Goal: Task Accomplishment & Management: Complete application form

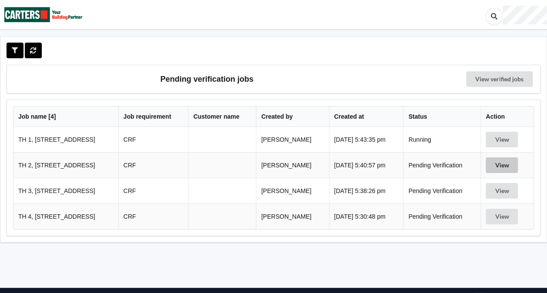
click at [500, 165] on button "View" at bounding box center [502, 166] width 32 height 16
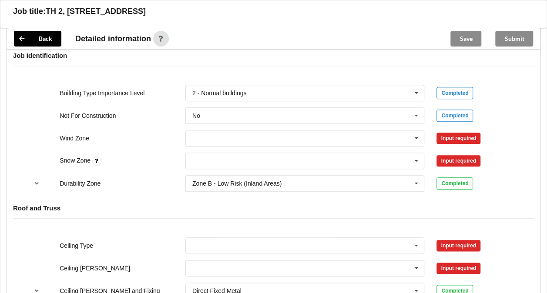
scroll to position [376, 0]
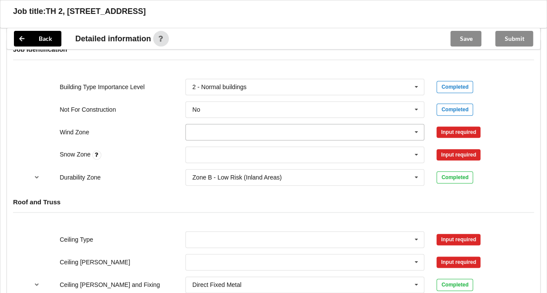
click at [250, 131] on input "text" at bounding box center [305, 132] width 238 height 16
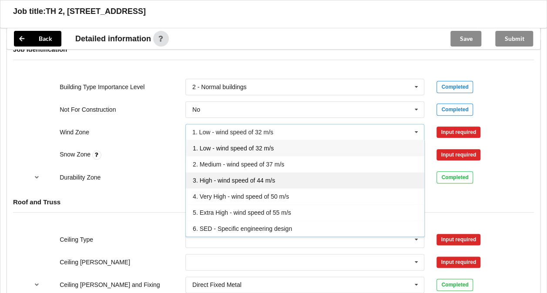
click at [222, 177] on span "3. High - wind speed of 44 m/s" at bounding box center [234, 180] width 82 height 7
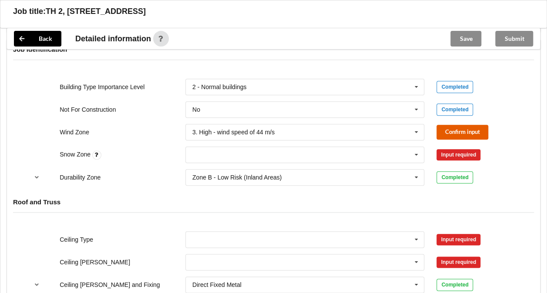
click at [462, 128] on button "Confirm input" at bounding box center [462, 132] width 52 height 14
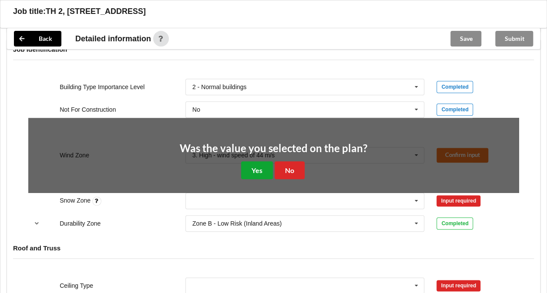
click at [252, 167] on button "Yes" at bounding box center [257, 170] width 32 height 18
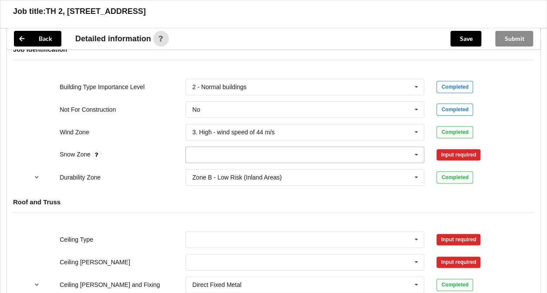
click at [258, 156] on input "text" at bounding box center [305, 155] width 238 height 16
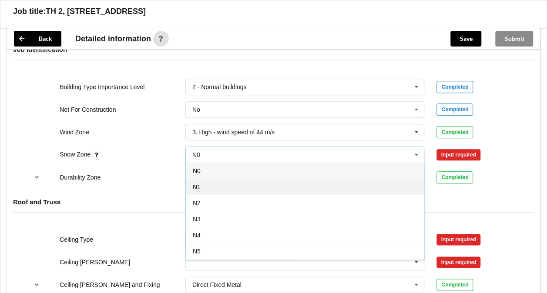
click at [234, 189] on div "N1" at bounding box center [305, 187] width 238 height 16
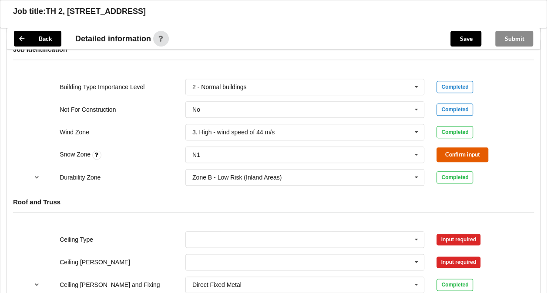
click at [450, 155] on button "Confirm input" at bounding box center [462, 155] width 52 height 14
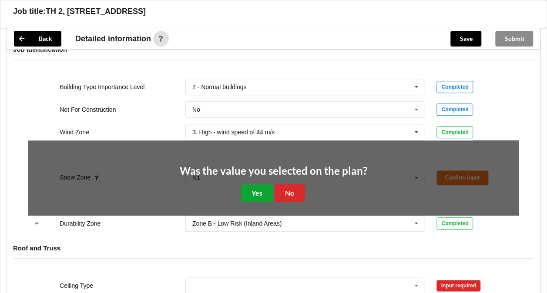
click at [255, 191] on button "Yes" at bounding box center [257, 193] width 32 height 18
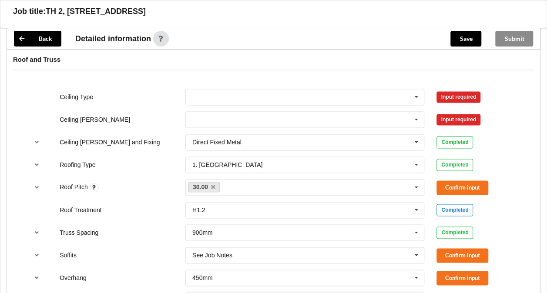
scroll to position [509, 0]
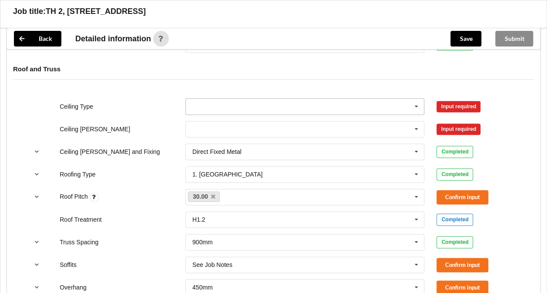
click at [362, 105] on input "text" at bounding box center [305, 107] width 238 height 16
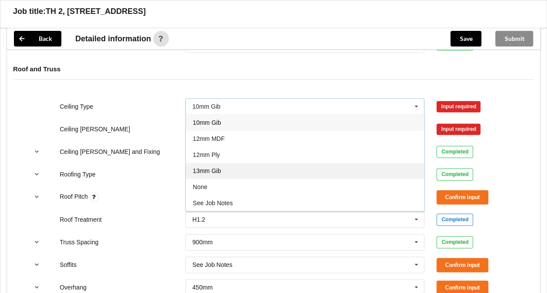
click at [248, 164] on div "13mm Gib" at bounding box center [305, 171] width 238 height 16
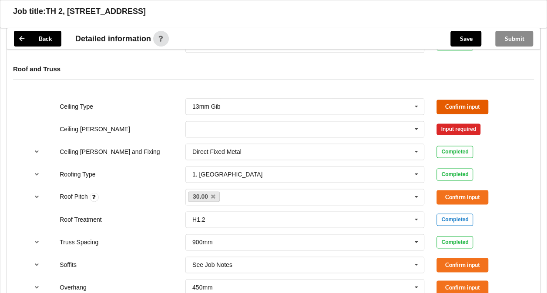
click at [447, 101] on button "Confirm input" at bounding box center [462, 107] width 52 height 14
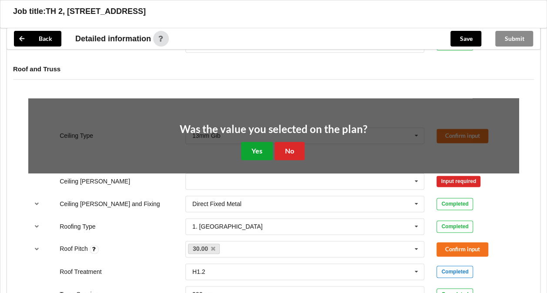
click at [249, 146] on button "Yes" at bounding box center [257, 151] width 32 height 18
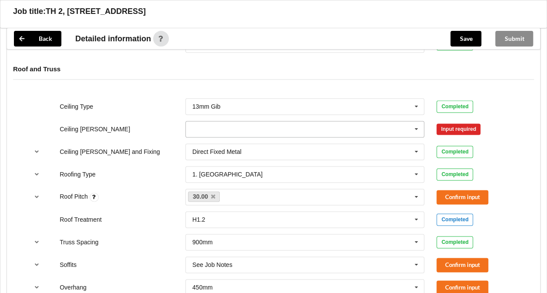
click at [247, 124] on input "text" at bounding box center [305, 129] width 238 height 16
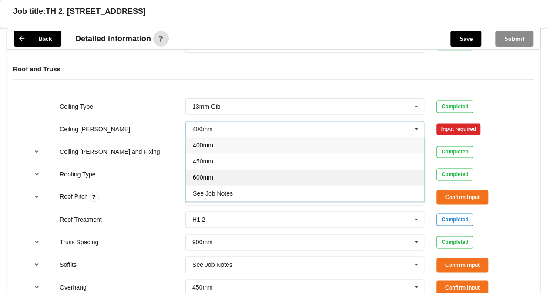
click at [225, 178] on div "600mm" at bounding box center [305, 177] width 238 height 16
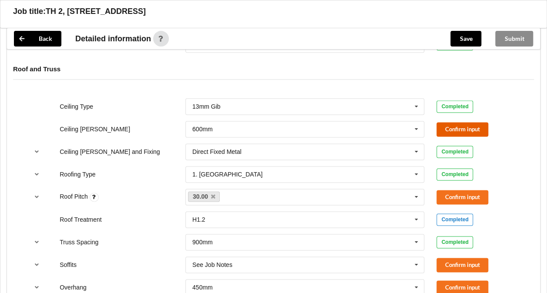
click at [450, 128] on button "Confirm input" at bounding box center [462, 129] width 52 height 14
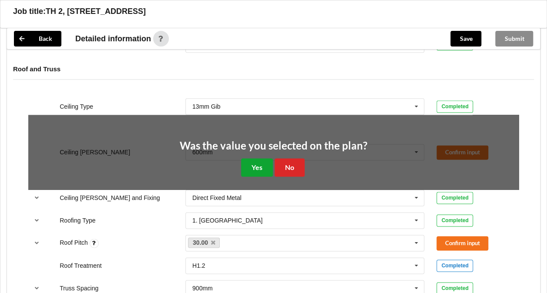
click at [253, 167] on button "Yes" at bounding box center [257, 167] width 32 height 18
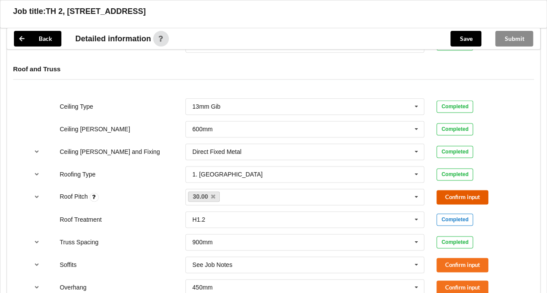
click at [450, 196] on button "Confirm input" at bounding box center [462, 197] width 52 height 14
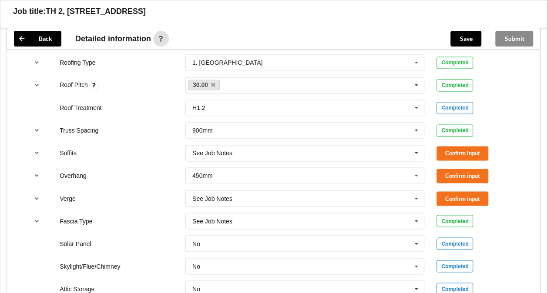
scroll to position [625, 0]
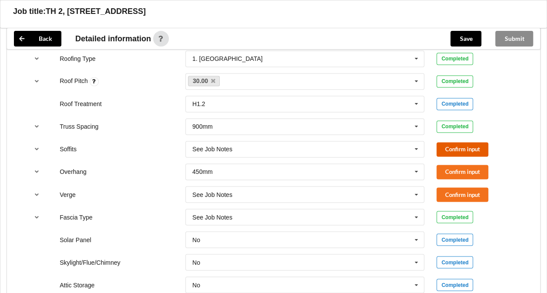
click at [458, 152] on button "Confirm input" at bounding box center [462, 149] width 52 height 14
click at [460, 169] on button "Confirm input" at bounding box center [462, 172] width 52 height 14
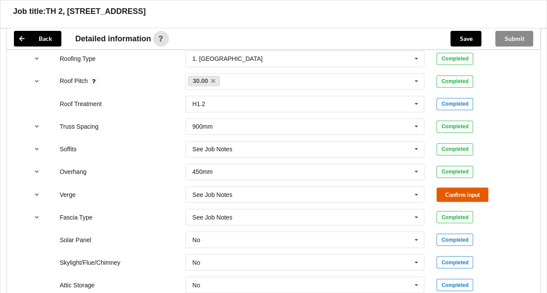
click at [460, 191] on button "Confirm input" at bounding box center [462, 195] width 52 height 14
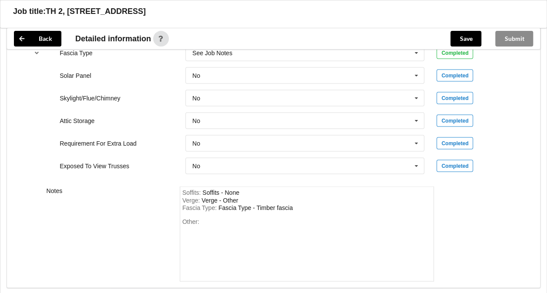
scroll to position [837, 0]
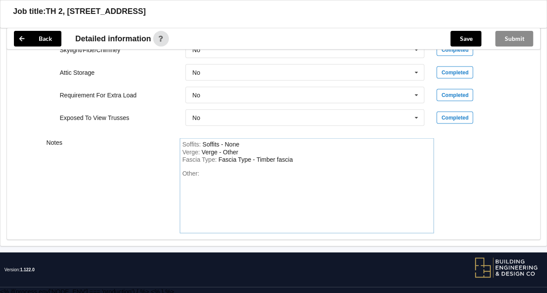
click at [296, 157] on div "Fascia Type : Fascia Type - Timber fascia" at bounding box center [306, 160] width 249 height 8
click at [247, 171] on div "Other:" at bounding box center [306, 200] width 249 height 61
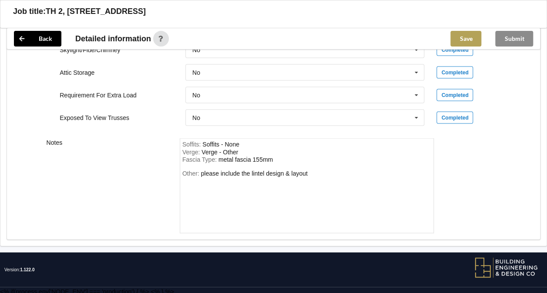
click at [459, 39] on button "Save" at bounding box center [465, 39] width 31 height 16
click at [509, 41] on button "Submit" at bounding box center [514, 39] width 38 height 16
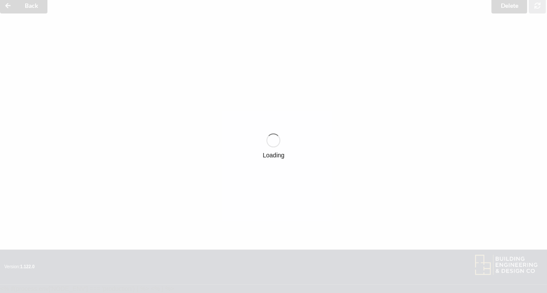
scroll to position [798, 0]
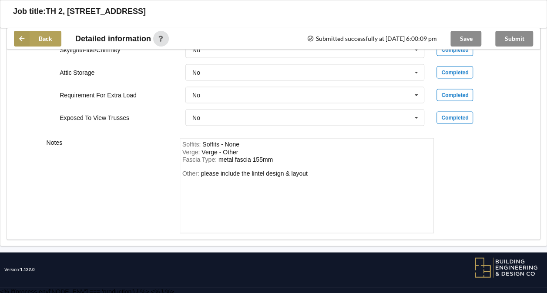
click at [51, 39] on button "Back" at bounding box center [37, 39] width 47 height 16
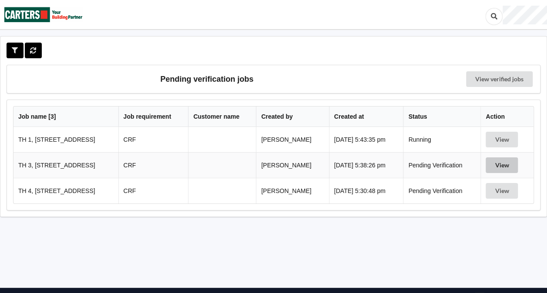
click at [509, 165] on button "View" at bounding box center [502, 166] width 32 height 16
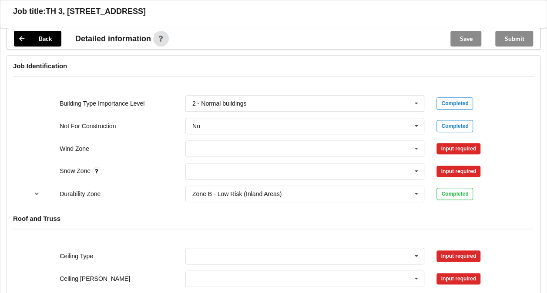
scroll to position [363, 0]
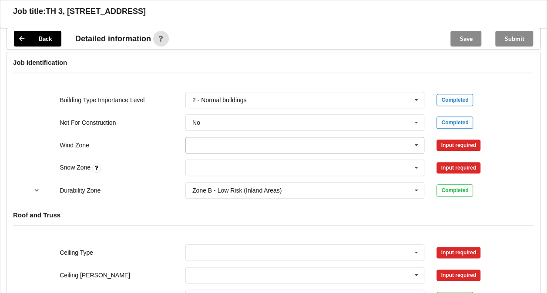
click at [295, 149] on input "text" at bounding box center [305, 146] width 238 height 16
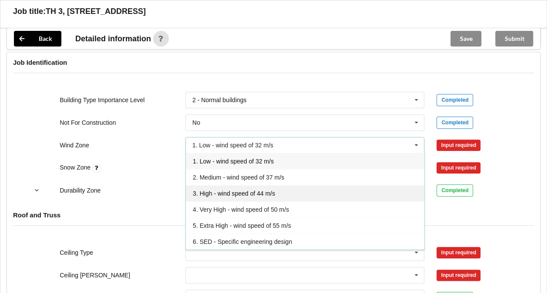
click at [259, 191] on span "3. High - wind speed of 44 m/s" at bounding box center [234, 193] width 82 height 7
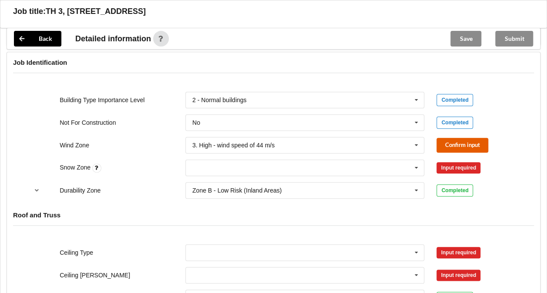
click at [463, 146] on button "Confirm input" at bounding box center [462, 145] width 52 height 14
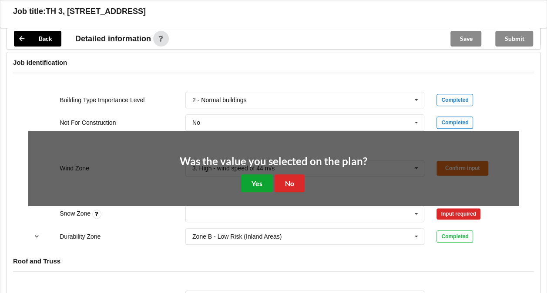
click at [252, 183] on button "Yes" at bounding box center [257, 184] width 32 height 18
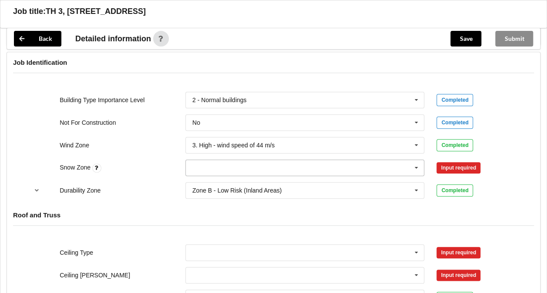
click at [359, 165] on input "text" at bounding box center [305, 168] width 238 height 16
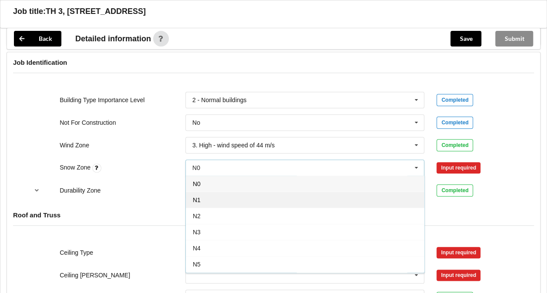
click at [232, 203] on div "N1" at bounding box center [305, 200] width 238 height 16
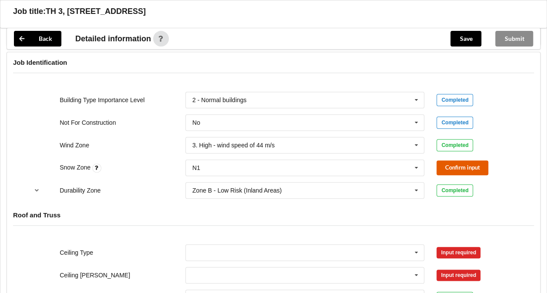
click at [473, 164] on button "Confirm input" at bounding box center [462, 168] width 52 height 14
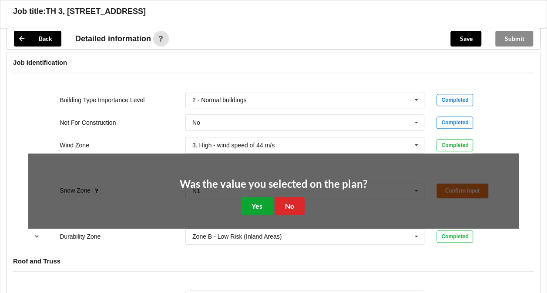
click at [248, 205] on button "Yes" at bounding box center [257, 206] width 32 height 18
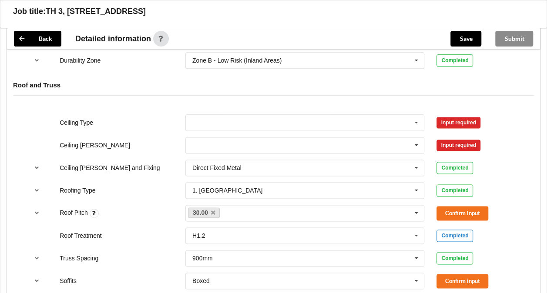
scroll to position [507, 0]
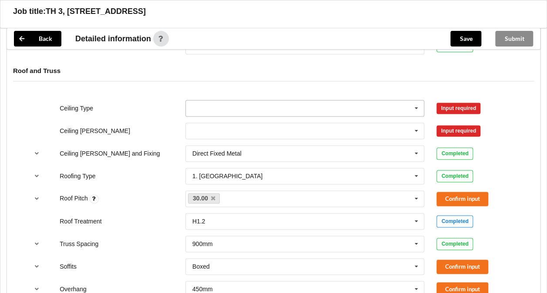
click at [259, 105] on input "text" at bounding box center [305, 109] width 238 height 16
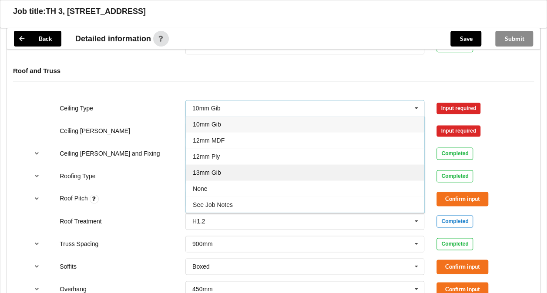
click at [231, 168] on div "13mm Gib" at bounding box center [305, 173] width 238 height 16
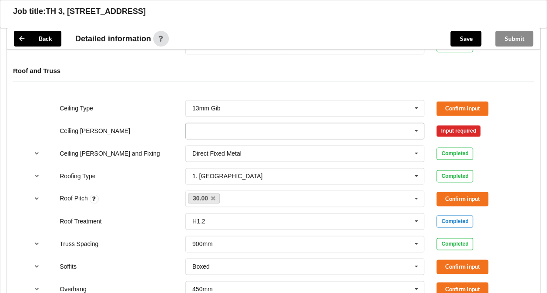
click at [229, 129] on input "text" at bounding box center [305, 131] width 238 height 16
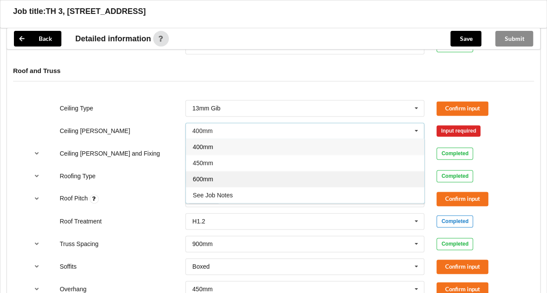
click at [218, 171] on div "600mm" at bounding box center [305, 179] width 238 height 16
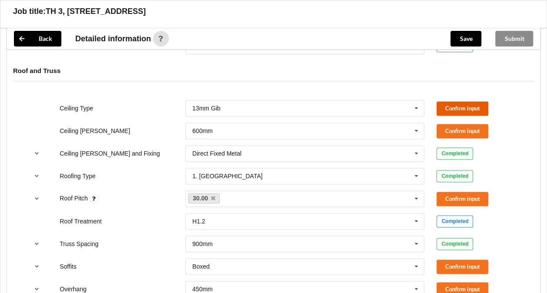
click at [444, 103] on button "Confirm input" at bounding box center [462, 108] width 52 height 14
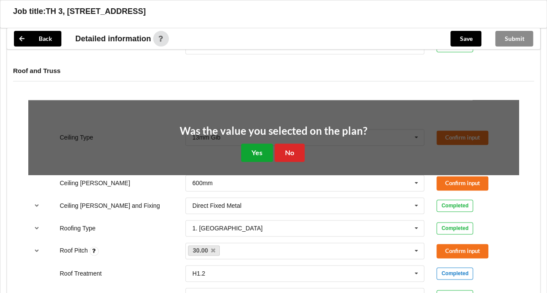
click at [251, 148] on button "Yes" at bounding box center [257, 153] width 32 height 18
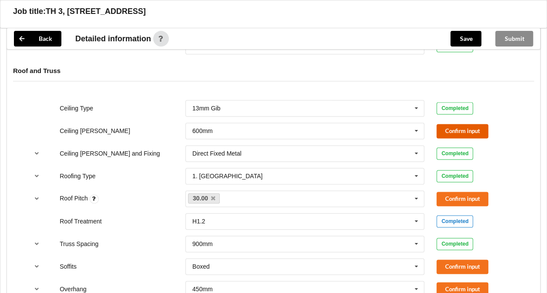
click at [461, 128] on button "Confirm input" at bounding box center [462, 131] width 52 height 14
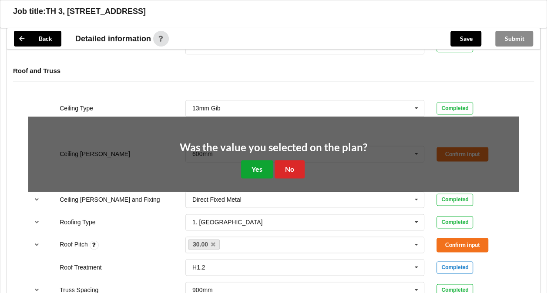
click at [255, 163] on button "Yes" at bounding box center [257, 169] width 32 height 18
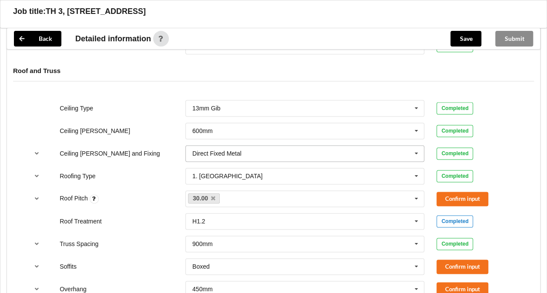
click at [255, 155] on input "text" at bounding box center [305, 154] width 238 height 16
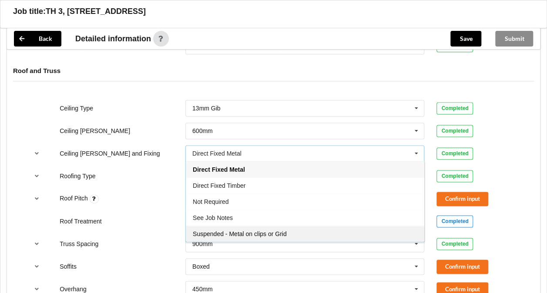
click at [246, 232] on span "Suspended - Metal on clips or Grid" at bounding box center [240, 234] width 94 height 7
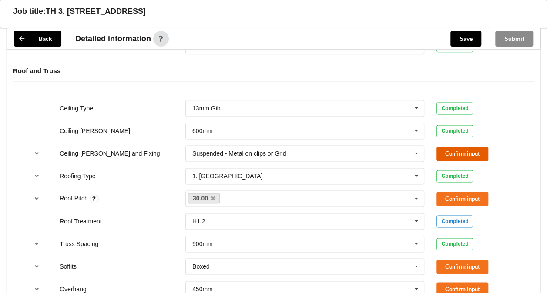
click at [465, 147] on button "Confirm input" at bounding box center [462, 154] width 52 height 14
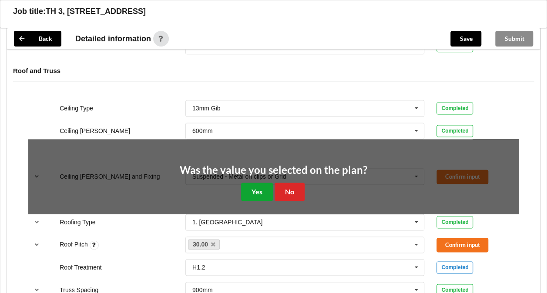
click at [257, 191] on button "Yes" at bounding box center [257, 192] width 32 height 18
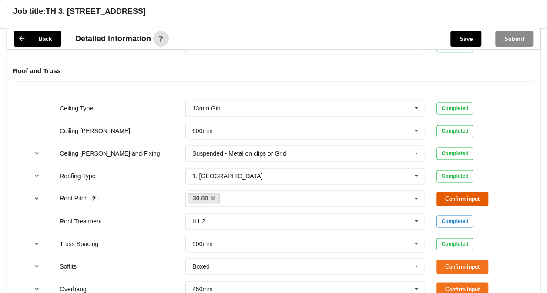
click at [454, 193] on button "Confirm input" at bounding box center [462, 199] width 52 height 14
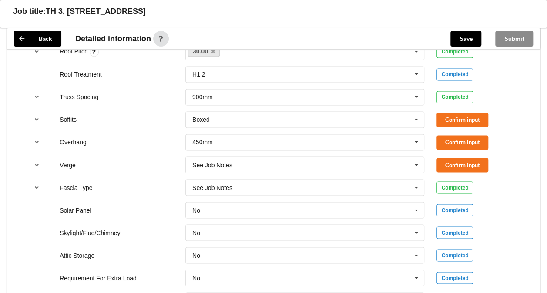
scroll to position [653, 0]
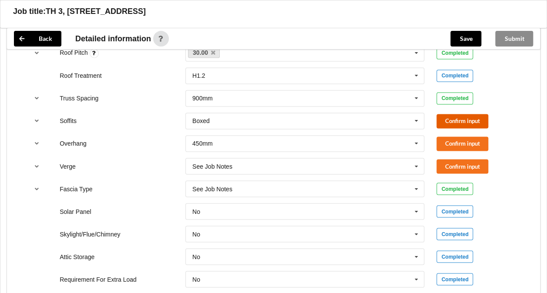
click at [442, 117] on button "Confirm input" at bounding box center [462, 121] width 52 height 14
click at [452, 140] on button "Confirm input" at bounding box center [462, 144] width 52 height 14
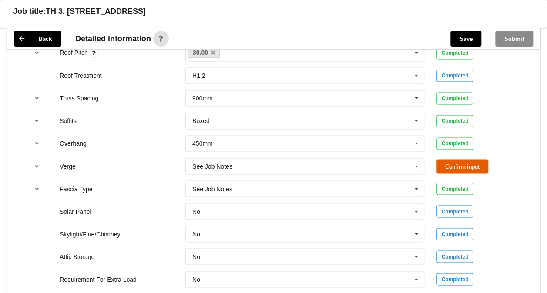
click at [453, 165] on button "Confirm input" at bounding box center [462, 166] width 52 height 14
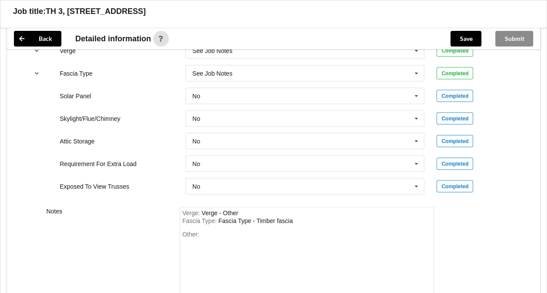
scroll to position [830, 0]
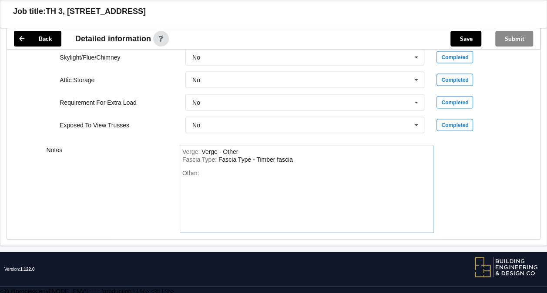
click at [296, 158] on div "Fascia Type : Fascia Type - Timber fascia" at bounding box center [306, 160] width 249 height 8
click at [245, 170] on div "Other:" at bounding box center [306, 200] width 249 height 61
click at [460, 39] on button "Save" at bounding box center [465, 39] width 31 height 16
click at [512, 41] on div "Submit" at bounding box center [514, 38] width 52 height 21
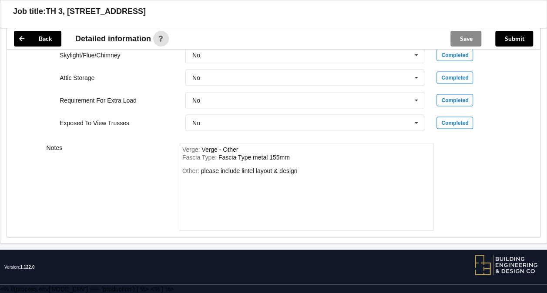
scroll to position [790, 0]
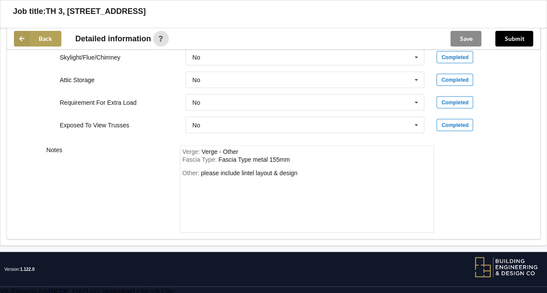
click at [31, 38] on button "Back" at bounding box center [37, 39] width 47 height 16
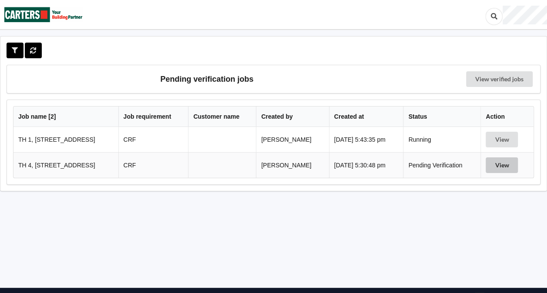
click at [506, 164] on button "View" at bounding box center [502, 166] width 32 height 16
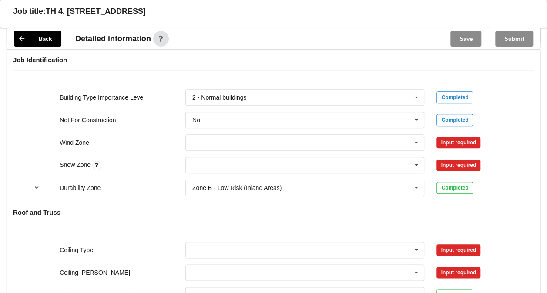
scroll to position [370, 0]
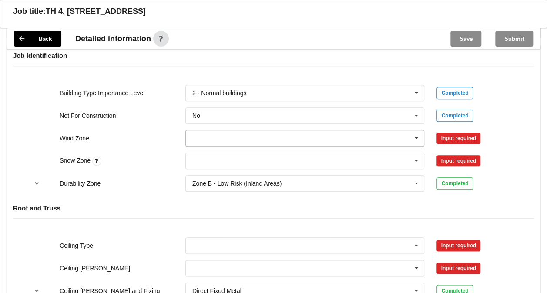
click at [217, 134] on input "text" at bounding box center [305, 139] width 238 height 16
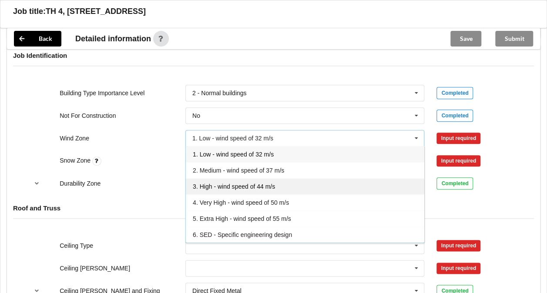
click at [218, 183] on span "3. High - wind speed of 44 m/s" at bounding box center [234, 186] width 82 height 7
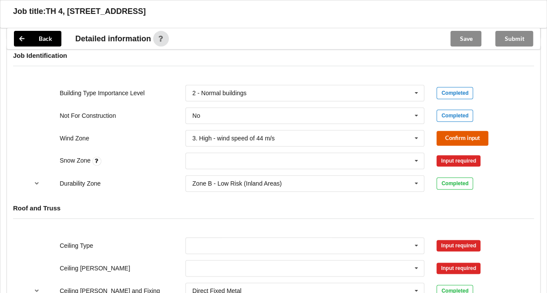
click at [466, 136] on button "Confirm input" at bounding box center [462, 138] width 52 height 14
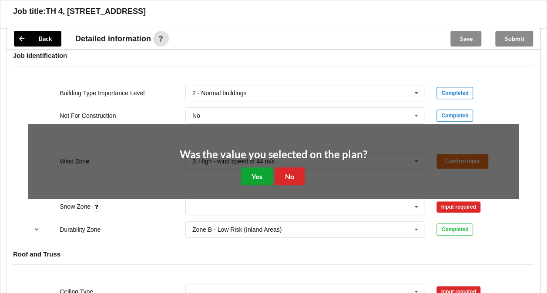
click at [246, 176] on button "Yes" at bounding box center [257, 177] width 32 height 18
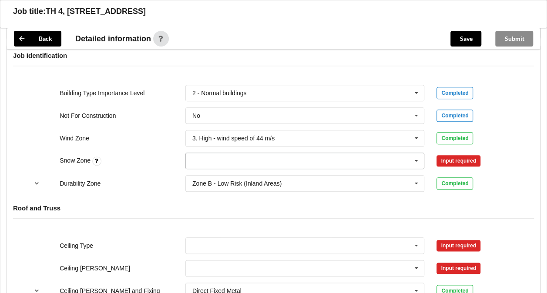
click at [308, 162] on input "text" at bounding box center [305, 161] width 238 height 16
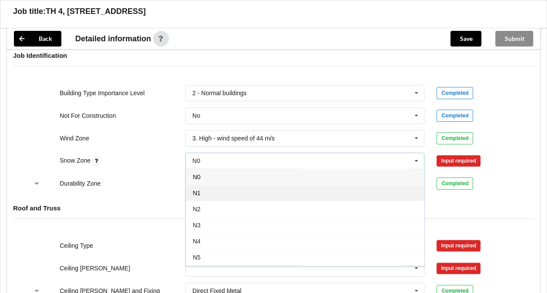
click at [252, 195] on div "N1" at bounding box center [305, 193] width 238 height 16
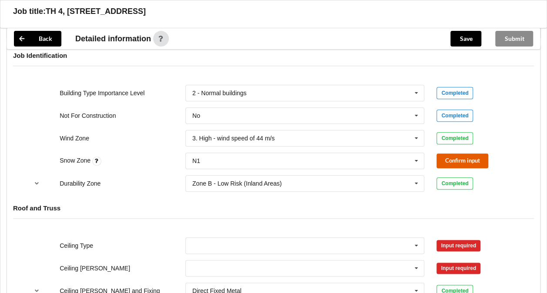
click at [455, 158] on button "Confirm input" at bounding box center [462, 161] width 52 height 14
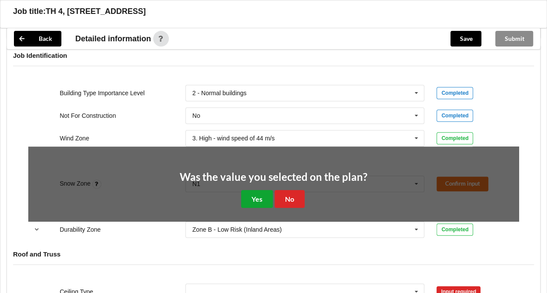
click at [256, 196] on button "Yes" at bounding box center [257, 199] width 32 height 18
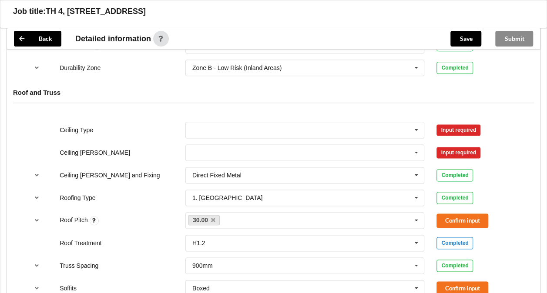
scroll to position [483, 0]
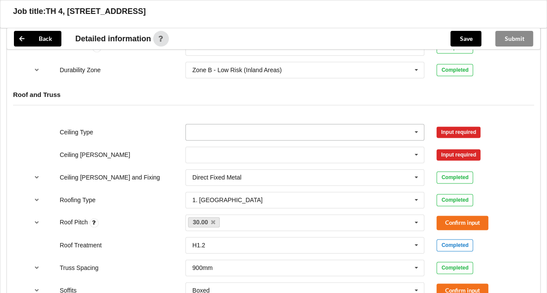
click at [270, 128] on input "text" at bounding box center [305, 132] width 238 height 16
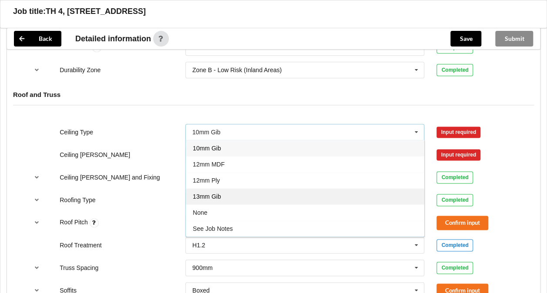
click at [221, 188] on div "13mm Gib" at bounding box center [305, 196] width 238 height 16
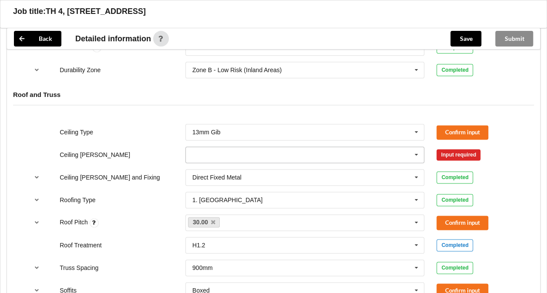
click at [217, 158] on input "text" at bounding box center [305, 155] width 238 height 16
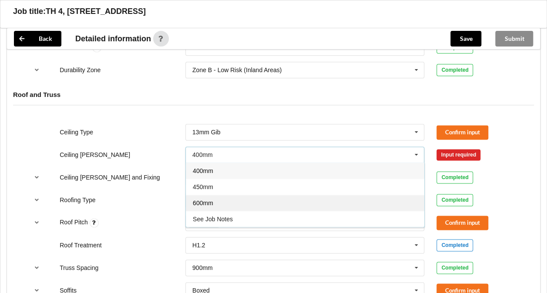
click at [208, 202] on span "600mm" at bounding box center [203, 203] width 20 height 7
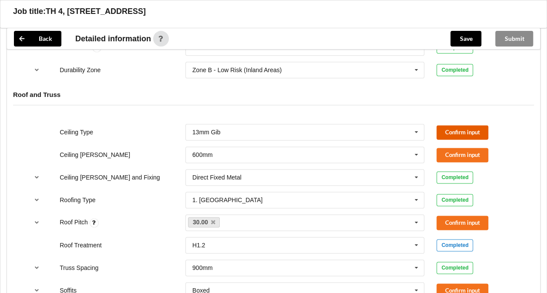
click at [460, 132] on button "Confirm input" at bounding box center [462, 132] width 52 height 14
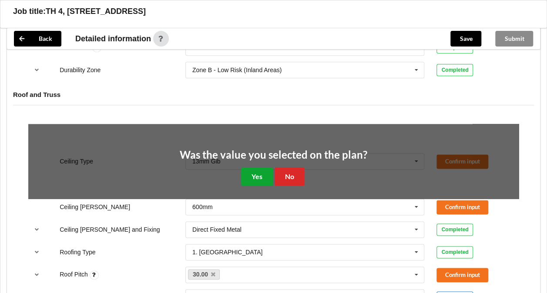
click at [255, 175] on button "Yes" at bounding box center [257, 177] width 32 height 18
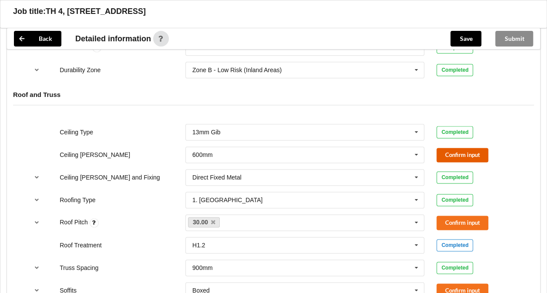
click at [450, 151] on button "Confirm input" at bounding box center [462, 155] width 52 height 14
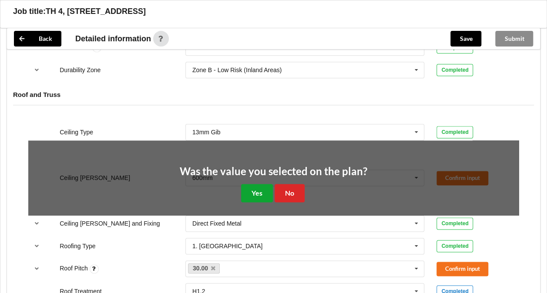
click at [260, 187] on button "Yes" at bounding box center [257, 193] width 32 height 18
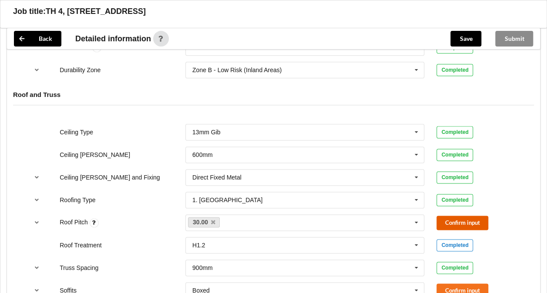
click at [454, 222] on button "Confirm input" at bounding box center [462, 223] width 52 height 14
click at [267, 177] on input "text" at bounding box center [305, 178] width 238 height 16
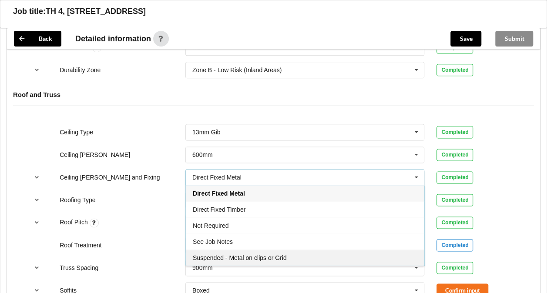
click at [242, 255] on span "Suspended - Metal on clips or Grid" at bounding box center [240, 258] width 94 height 7
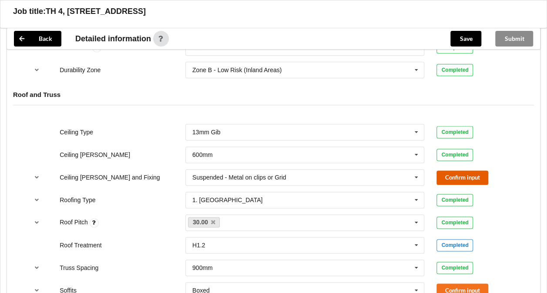
click at [452, 174] on button "Confirm input" at bounding box center [462, 178] width 52 height 14
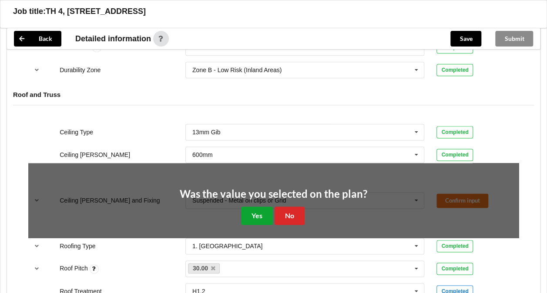
click at [257, 213] on button "Yes" at bounding box center [257, 216] width 32 height 18
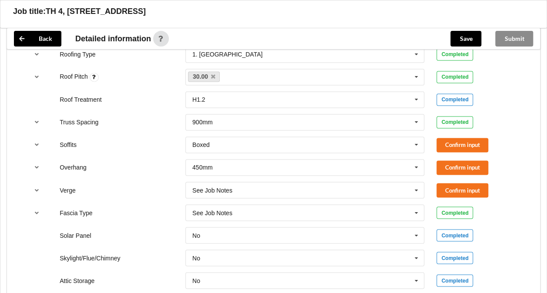
scroll to position [641, 0]
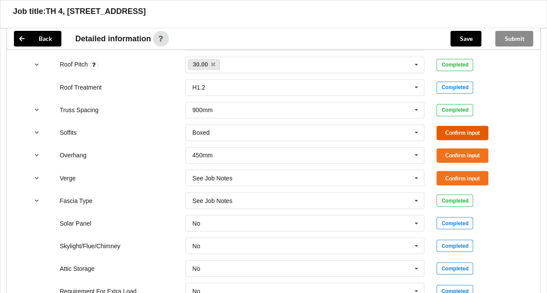
click at [457, 127] on button "Confirm input" at bounding box center [462, 133] width 52 height 14
click at [457, 152] on button "Confirm input" at bounding box center [462, 155] width 52 height 14
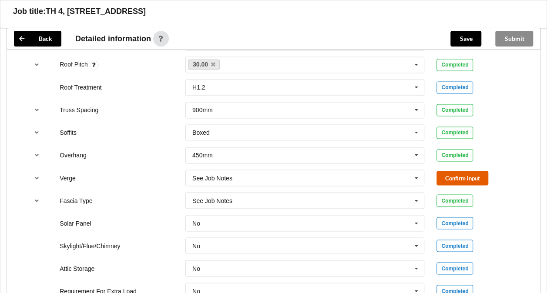
click at [455, 177] on button "Confirm input" at bounding box center [462, 178] width 52 height 14
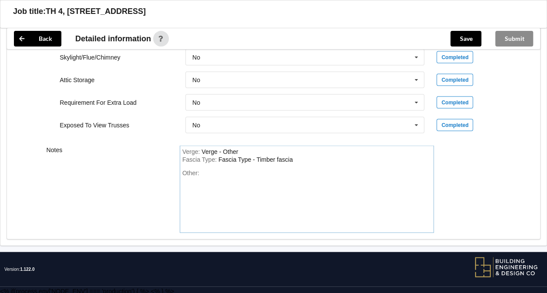
click at [297, 159] on div "Fascia Type : Fascia Type - Timber fascia" at bounding box center [306, 160] width 249 height 8
click at [241, 170] on div "Other:" at bounding box center [306, 200] width 249 height 61
click at [457, 42] on button "Save" at bounding box center [465, 39] width 31 height 16
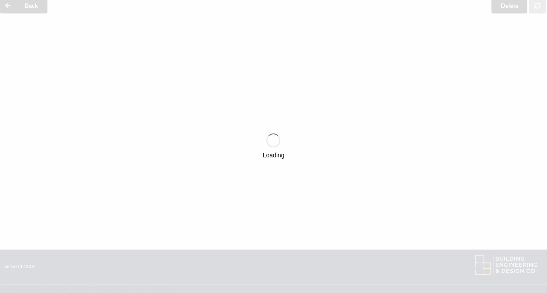
scroll to position [38, 0]
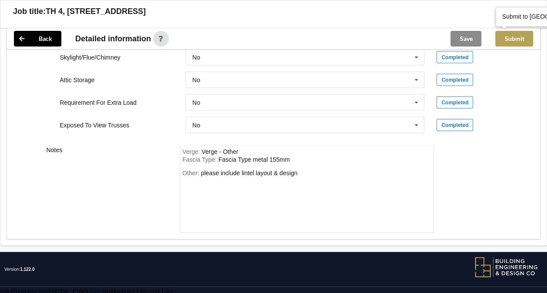
click at [510, 38] on button "Submit" at bounding box center [514, 39] width 38 height 16
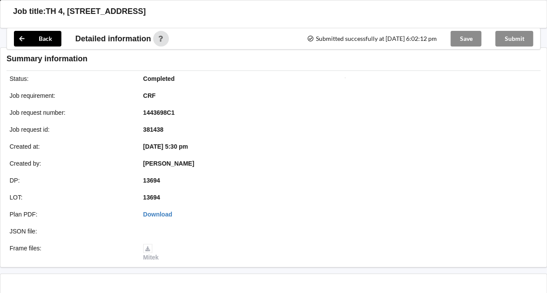
scroll to position [790, 0]
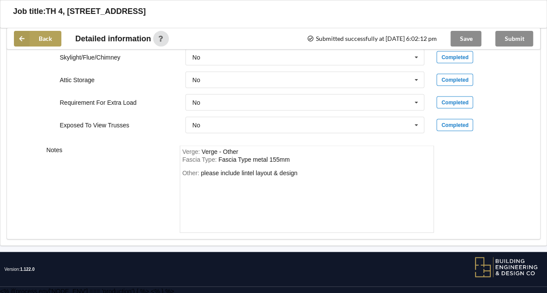
click at [40, 40] on button "Back" at bounding box center [37, 39] width 47 height 16
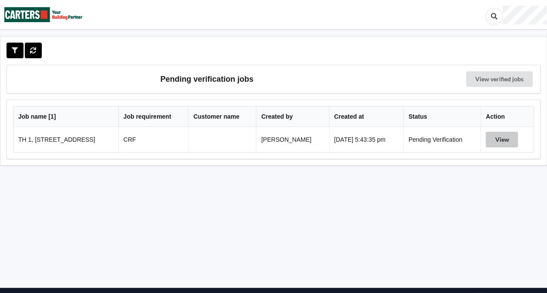
click at [500, 137] on button "View" at bounding box center [502, 140] width 32 height 16
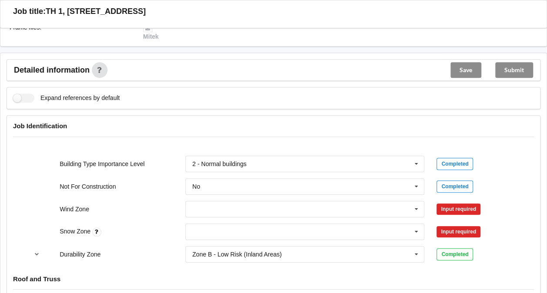
scroll to position [306, 0]
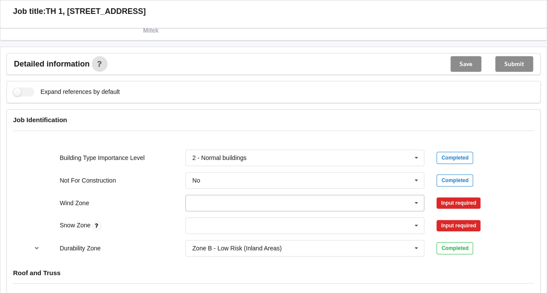
click at [302, 204] on input "text" at bounding box center [305, 203] width 238 height 16
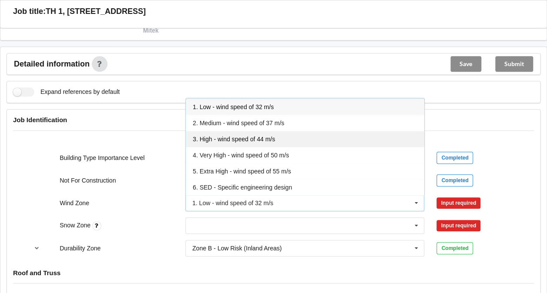
click at [222, 140] on span "3. High - wind speed of 44 m/s" at bounding box center [234, 139] width 82 height 7
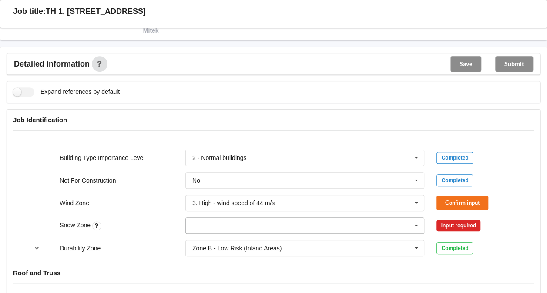
click at [258, 223] on input "text" at bounding box center [305, 226] width 238 height 16
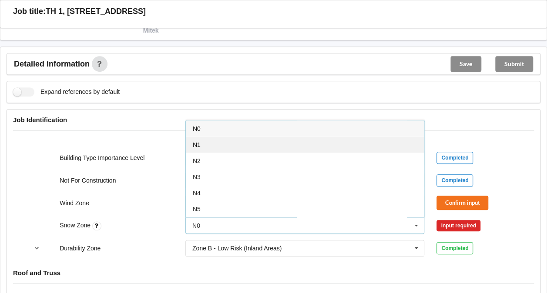
click at [222, 144] on div "N1" at bounding box center [305, 145] width 238 height 16
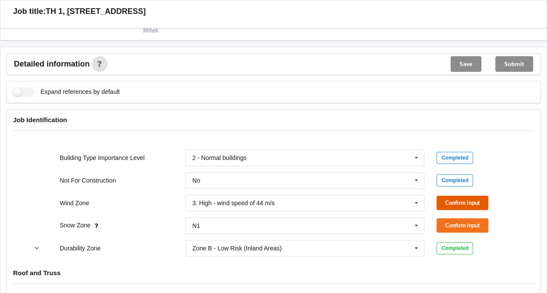
click at [464, 203] on button "Confirm input" at bounding box center [462, 203] width 52 height 14
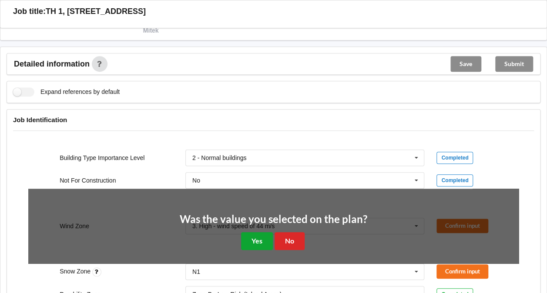
click at [265, 242] on button "Yes" at bounding box center [257, 241] width 32 height 18
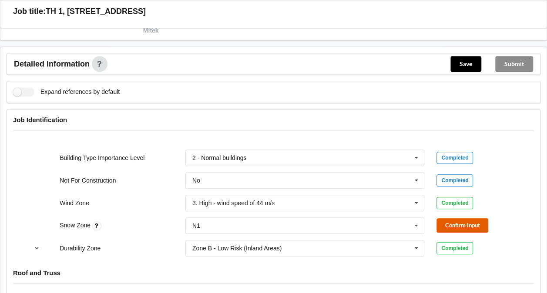
click at [459, 221] on button "Confirm input" at bounding box center [462, 225] width 52 height 14
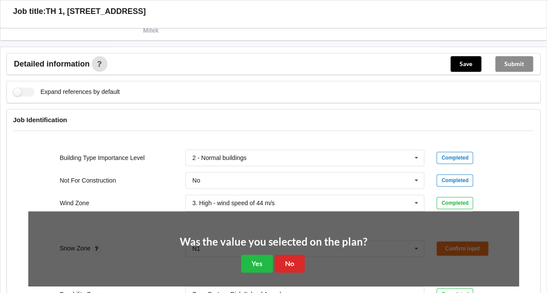
click at [239, 261] on div "Was the value you selected on the plan? Yes No" at bounding box center [274, 255] width 188 height 36
click at [252, 261] on button "Yes" at bounding box center [257, 264] width 32 height 18
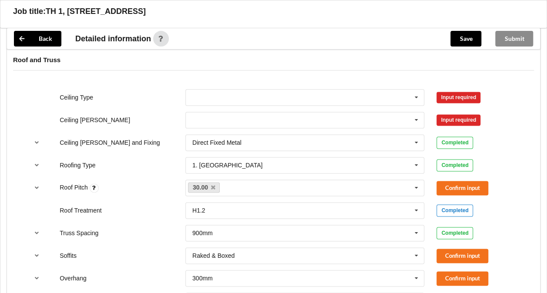
scroll to position [509, 0]
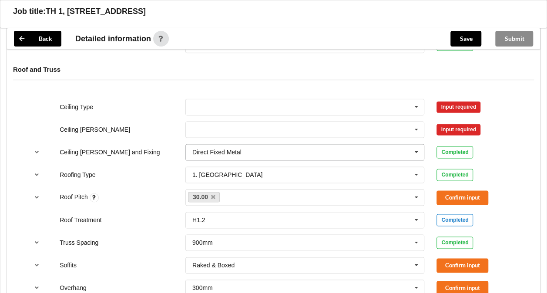
click at [249, 154] on input "text" at bounding box center [305, 152] width 238 height 16
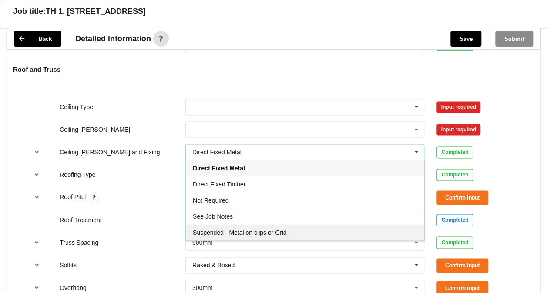
click at [219, 232] on span "Suspended - Metal on clips or Grid" at bounding box center [240, 232] width 94 height 7
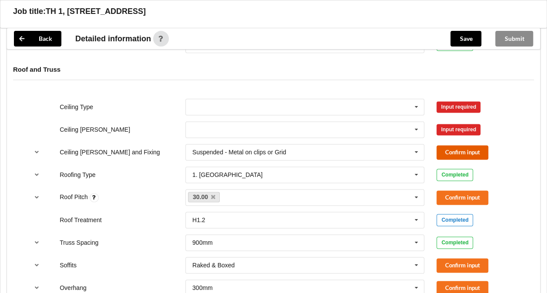
click at [451, 145] on button "Confirm input" at bounding box center [462, 152] width 52 height 14
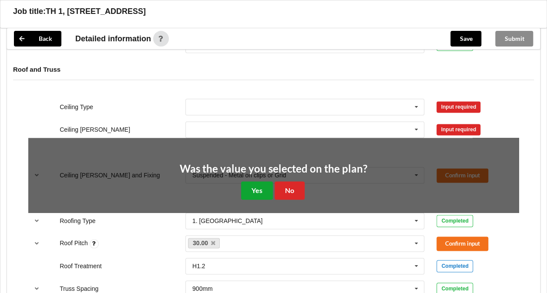
click at [256, 188] on button "Yes" at bounding box center [257, 190] width 32 height 18
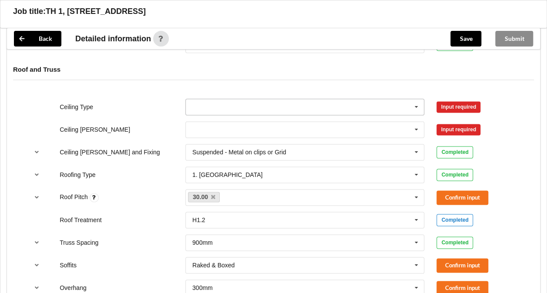
click at [228, 105] on input "text" at bounding box center [305, 107] width 238 height 16
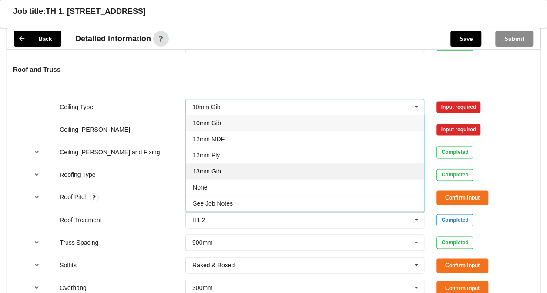
click at [222, 164] on div "13mm Gib" at bounding box center [305, 171] width 238 height 16
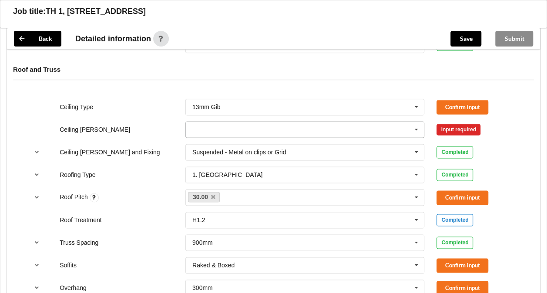
click at [215, 124] on input "text" at bounding box center [305, 130] width 238 height 16
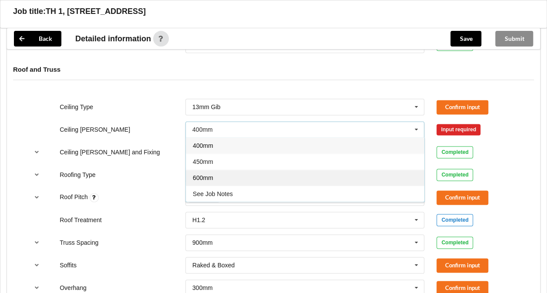
click at [218, 175] on div "600mm" at bounding box center [305, 178] width 238 height 16
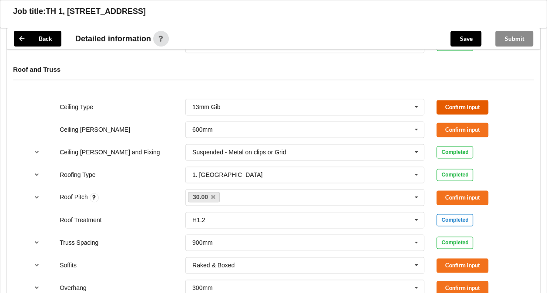
click at [474, 103] on button "Confirm input" at bounding box center [462, 107] width 52 height 14
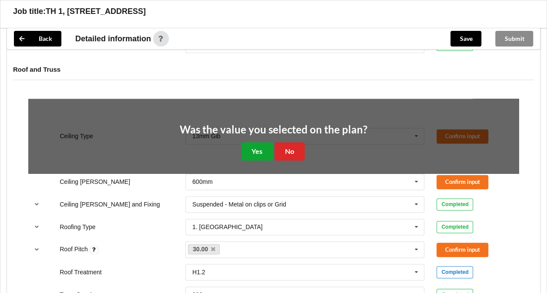
click at [254, 150] on button "Yes" at bounding box center [257, 151] width 32 height 18
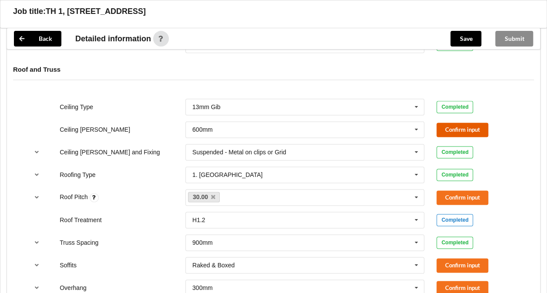
click at [457, 126] on button "Confirm input" at bounding box center [462, 130] width 52 height 14
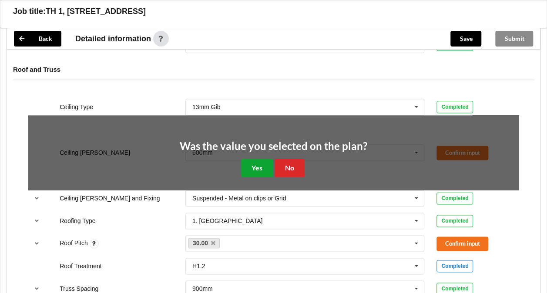
click at [257, 161] on button "Yes" at bounding box center [257, 168] width 32 height 18
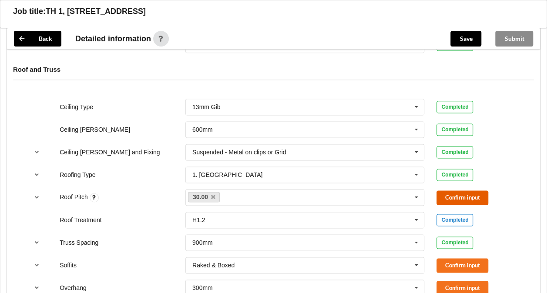
click at [463, 192] on button "Confirm input" at bounding box center [462, 198] width 52 height 14
click at [453, 262] on button "Confirm input" at bounding box center [462, 266] width 52 height 14
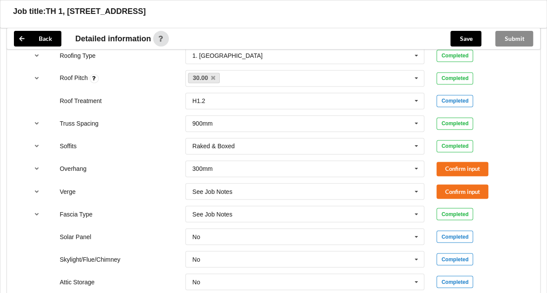
scroll to position [655, 0]
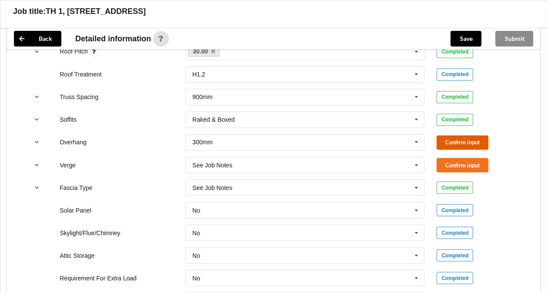
click at [454, 141] on button "Confirm input" at bounding box center [462, 142] width 52 height 14
click at [453, 167] on button "Confirm input" at bounding box center [462, 165] width 52 height 14
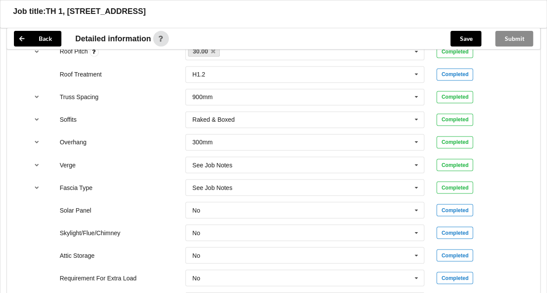
scroll to position [830, 0]
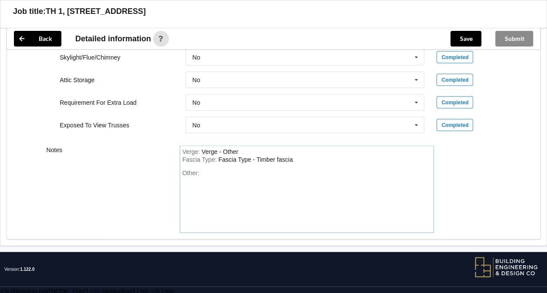
click at [295, 158] on div "Fascia Type : Fascia Type - Timber fascia" at bounding box center [306, 160] width 249 height 8
click at [257, 171] on div "Other:" at bounding box center [306, 200] width 249 height 61
click at [463, 41] on button "Save" at bounding box center [465, 39] width 31 height 16
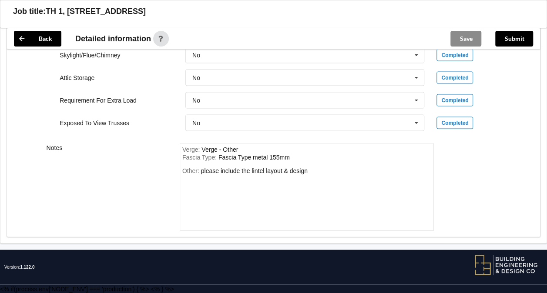
scroll to position [790, 0]
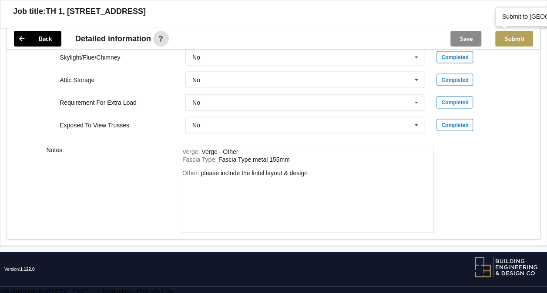
click at [515, 38] on button "Submit" at bounding box center [514, 39] width 38 height 16
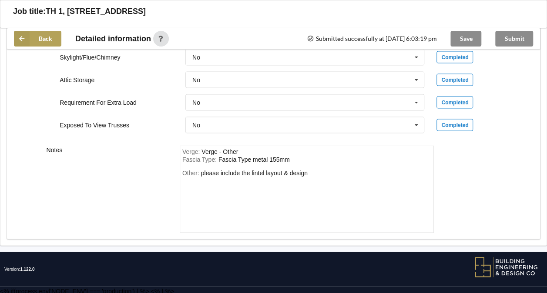
click at [44, 41] on button "Back" at bounding box center [37, 39] width 47 height 16
